Goal: Task Accomplishment & Management: Use online tool/utility

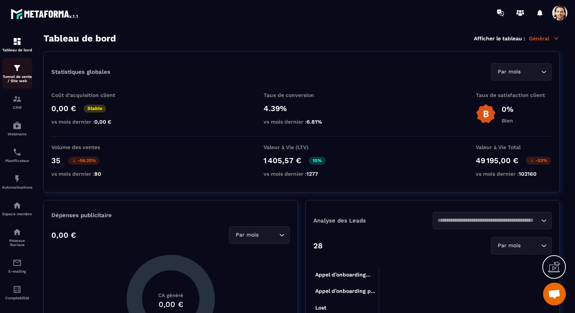
click at [22, 81] on p "Tunnel de vente / Site web" at bounding box center [17, 79] width 30 height 8
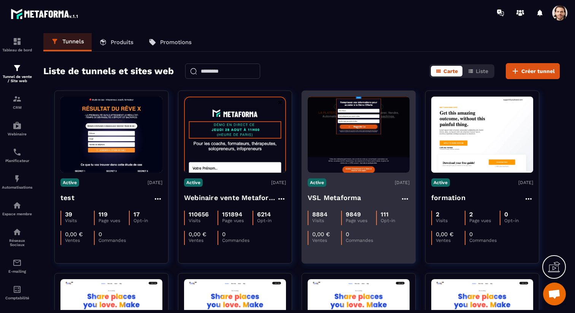
click at [338, 189] on div "Active [DATE] VSL Metaforma 8884 Visits 9849 Page vues 111 Opt-in 0,00 € Ventes…" at bounding box center [358, 209] width 113 height 72
click at [336, 200] on h4 "VSL Metaforma" at bounding box center [335, 197] width 54 height 11
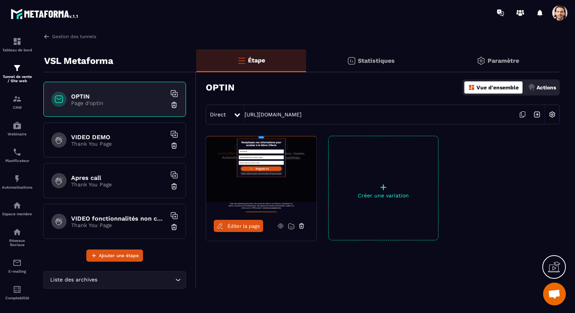
click at [230, 232] on div "Éditer la page" at bounding box center [261, 225] width 110 height 27
click at [233, 223] on span "Éditer la page" at bounding box center [243, 226] width 33 height 6
